Goal: Navigation & Orientation: Find specific page/section

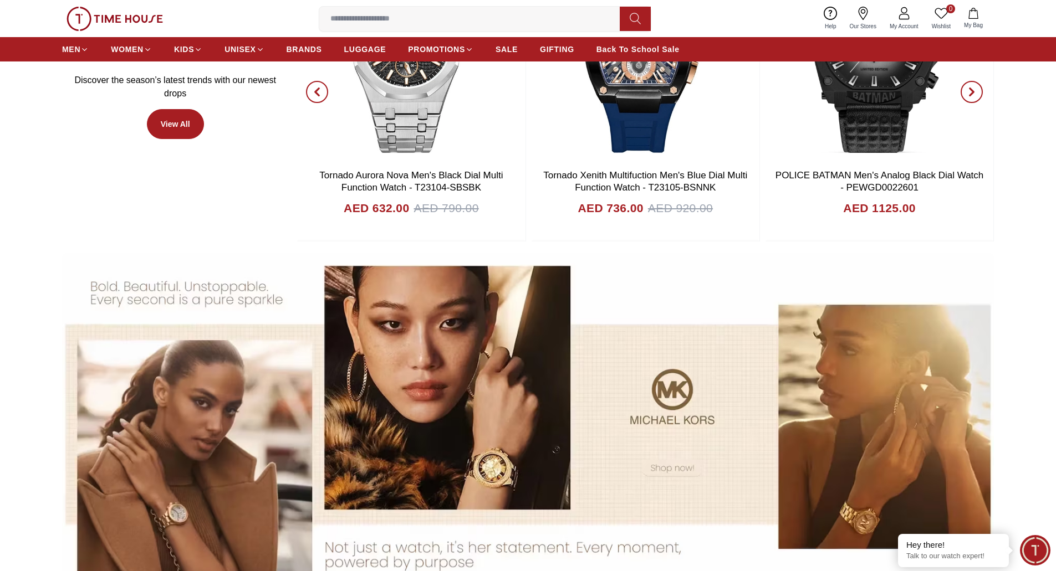
scroll to position [824, 0]
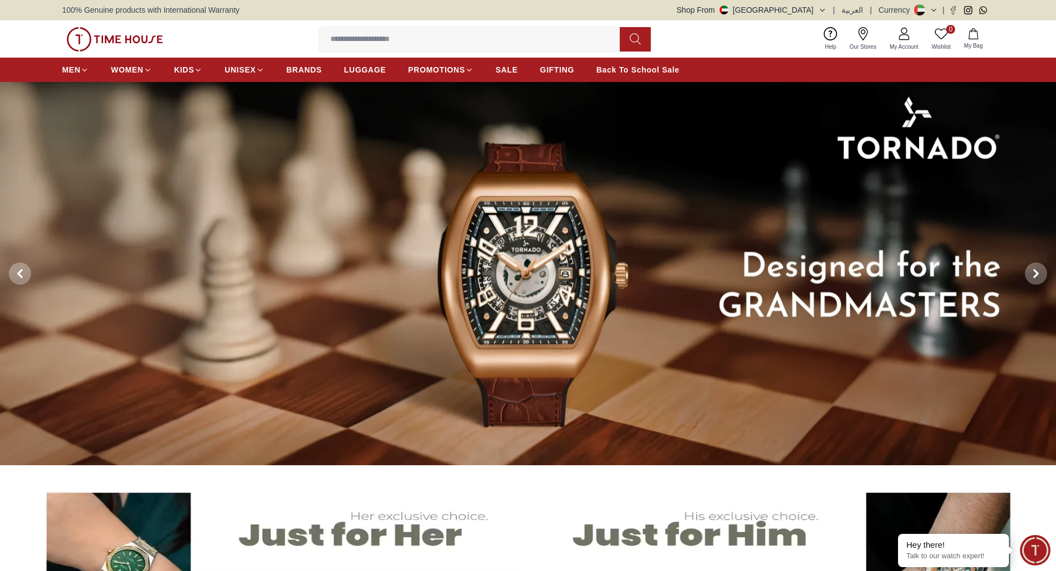
click at [811, 9] on button "Shop From UAE" at bounding box center [752, 9] width 150 height 11
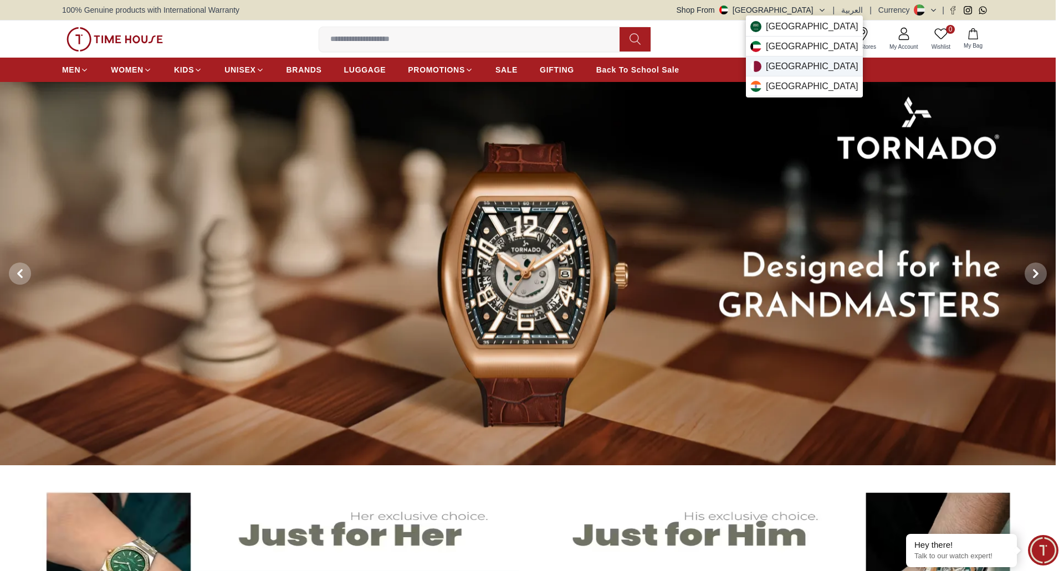
click at [790, 67] on div "Qatar" at bounding box center [804, 67] width 117 height 20
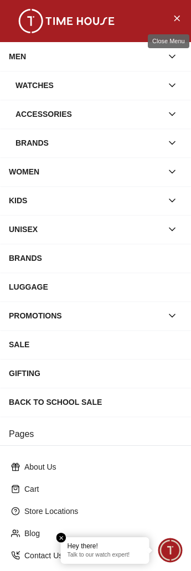
click at [172, 21] on icon "Close Menu" at bounding box center [176, 18] width 9 height 14
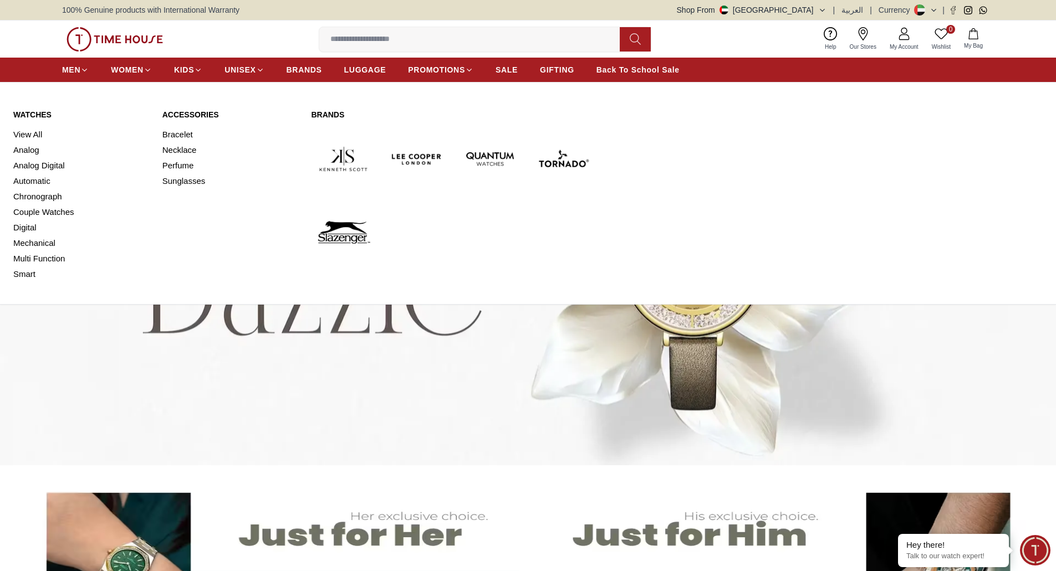
click at [41, 117] on link "Watches" at bounding box center [81, 114] width 136 height 11
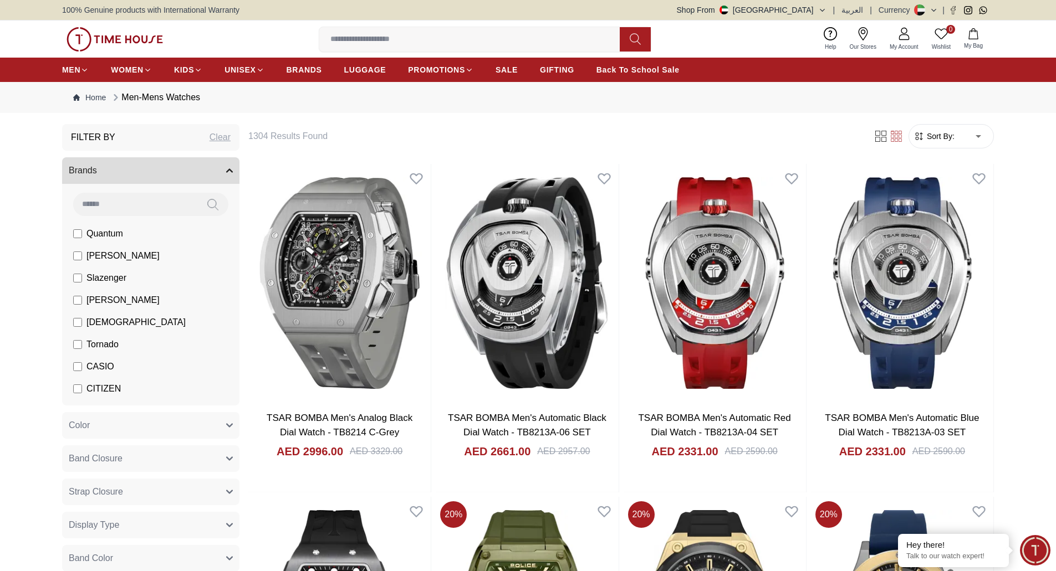
click at [134, 42] on img at bounding box center [115, 39] width 96 height 24
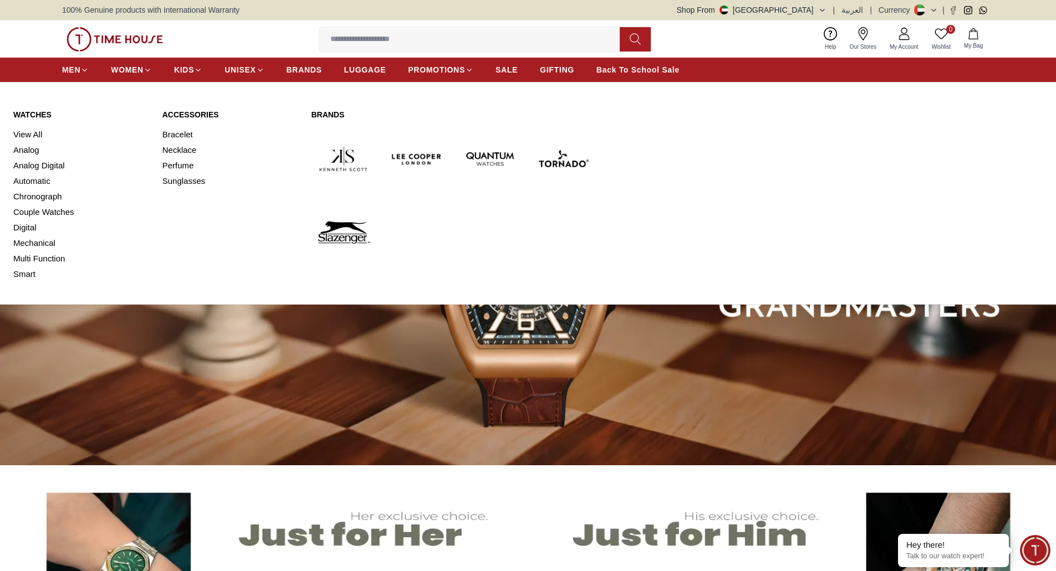
click at [33, 116] on link "Watches" at bounding box center [81, 114] width 136 height 11
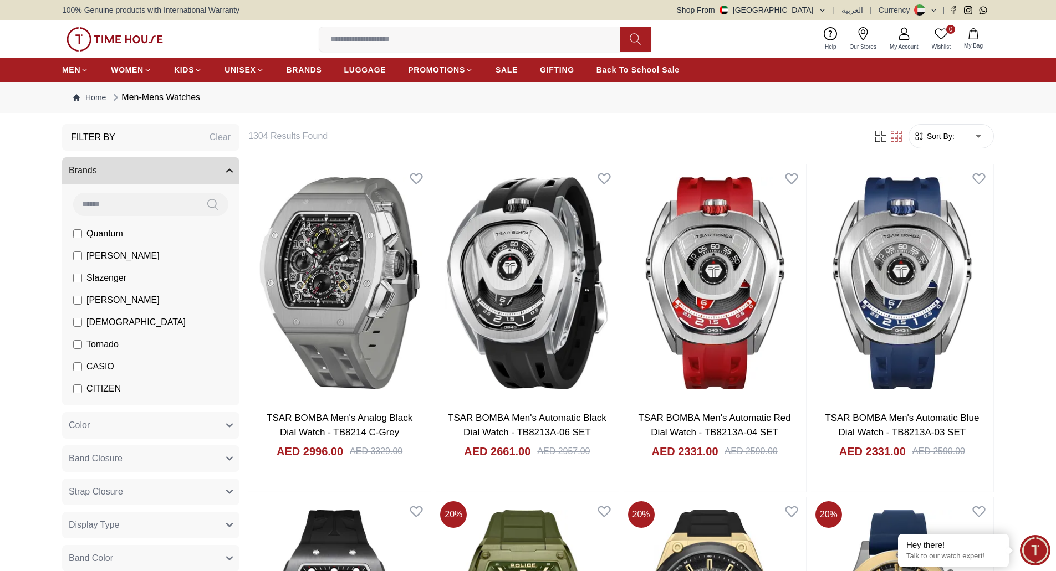
click at [96, 46] on img at bounding box center [115, 39] width 96 height 24
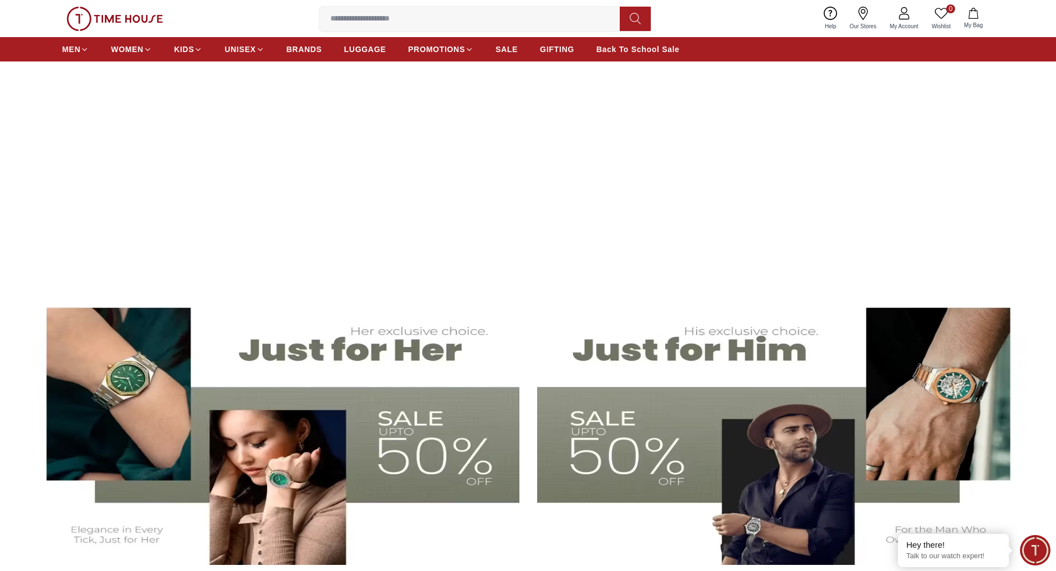
scroll to position [135, 0]
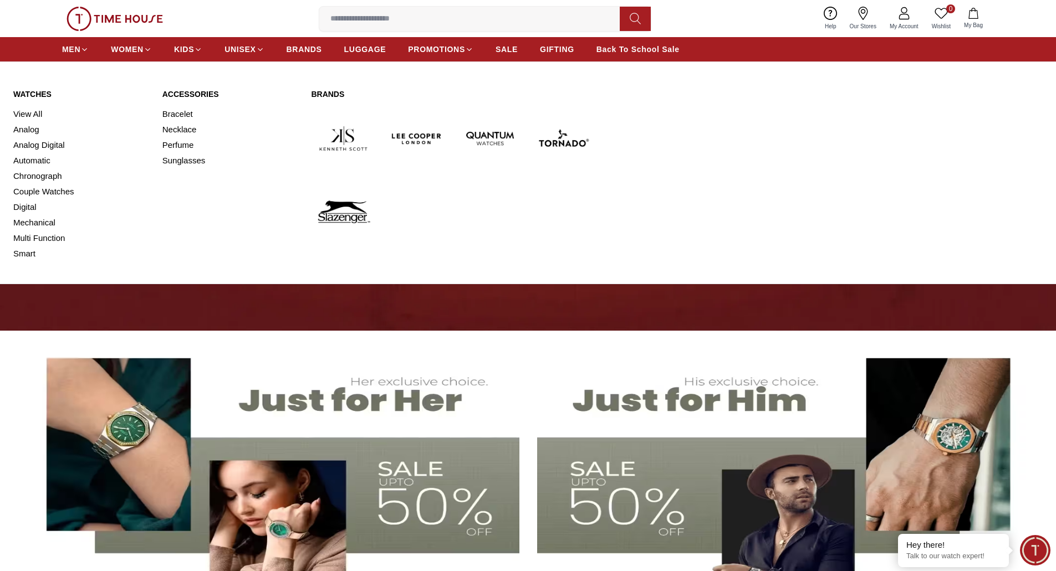
click at [41, 93] on link "Watches" at bounding box center [81, 94] width 136 height 11
